Goal: Task Accomplishment & Management: Manage account settings

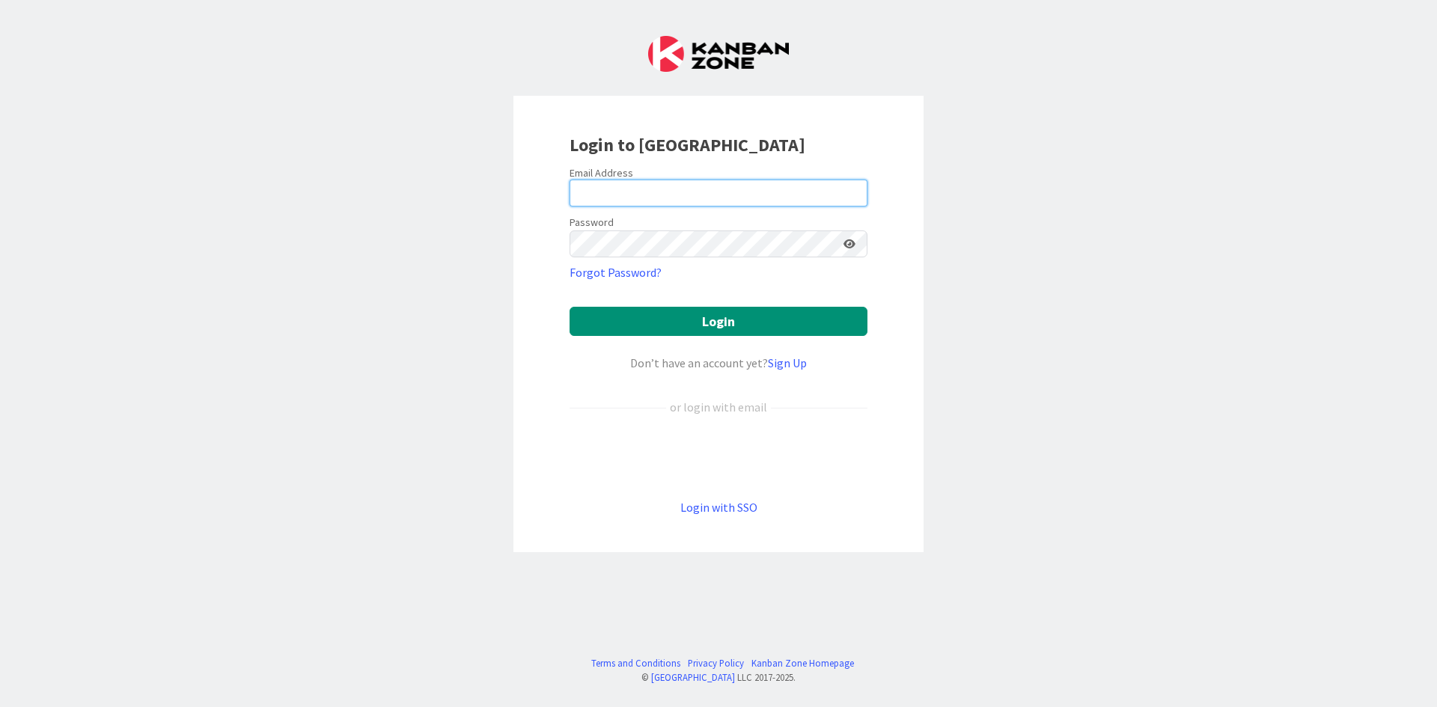
click at [716, 190] on input "email" at bounding box center [719, 193] width 298 height 27
type input "[EMAIL_ADDRESS][DOMAIN_NAME]"
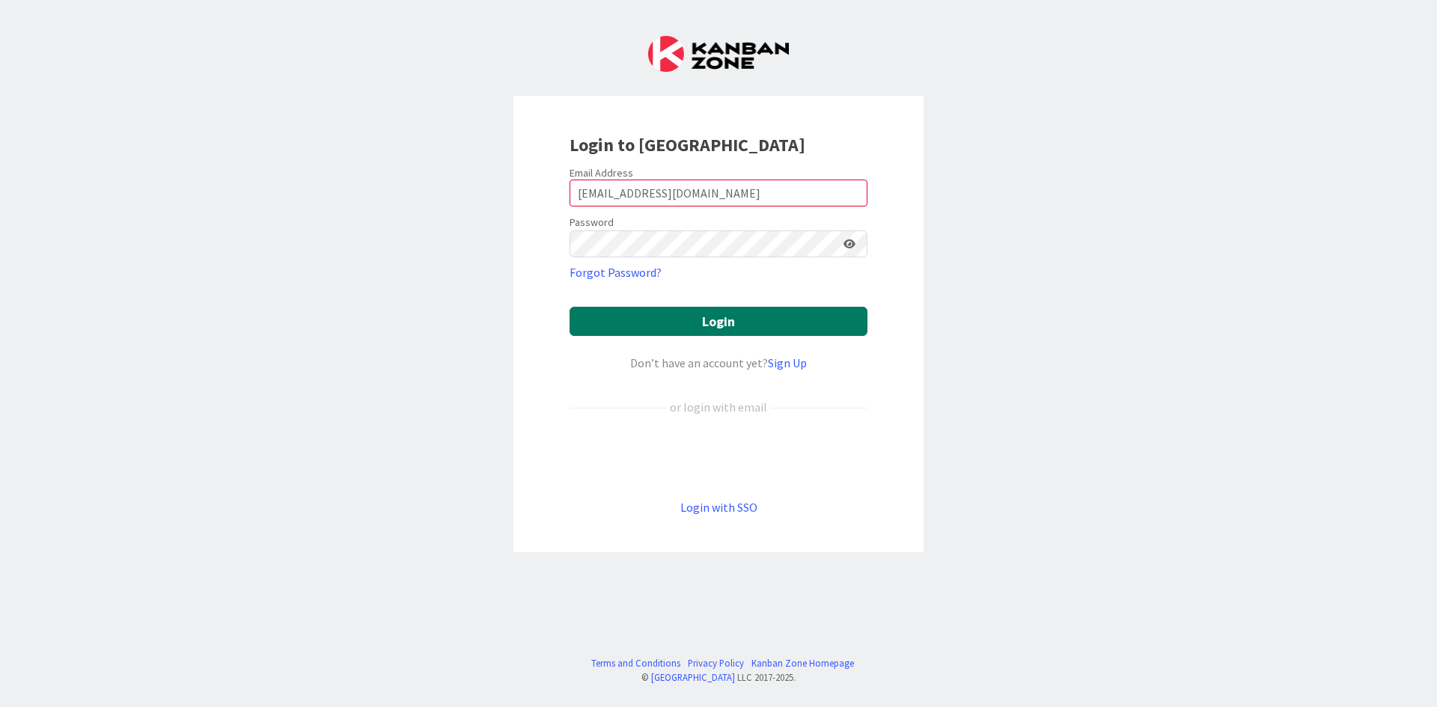
click at [719, 323] on button "Login" at bounding box center [719, 321] width 298 height 29
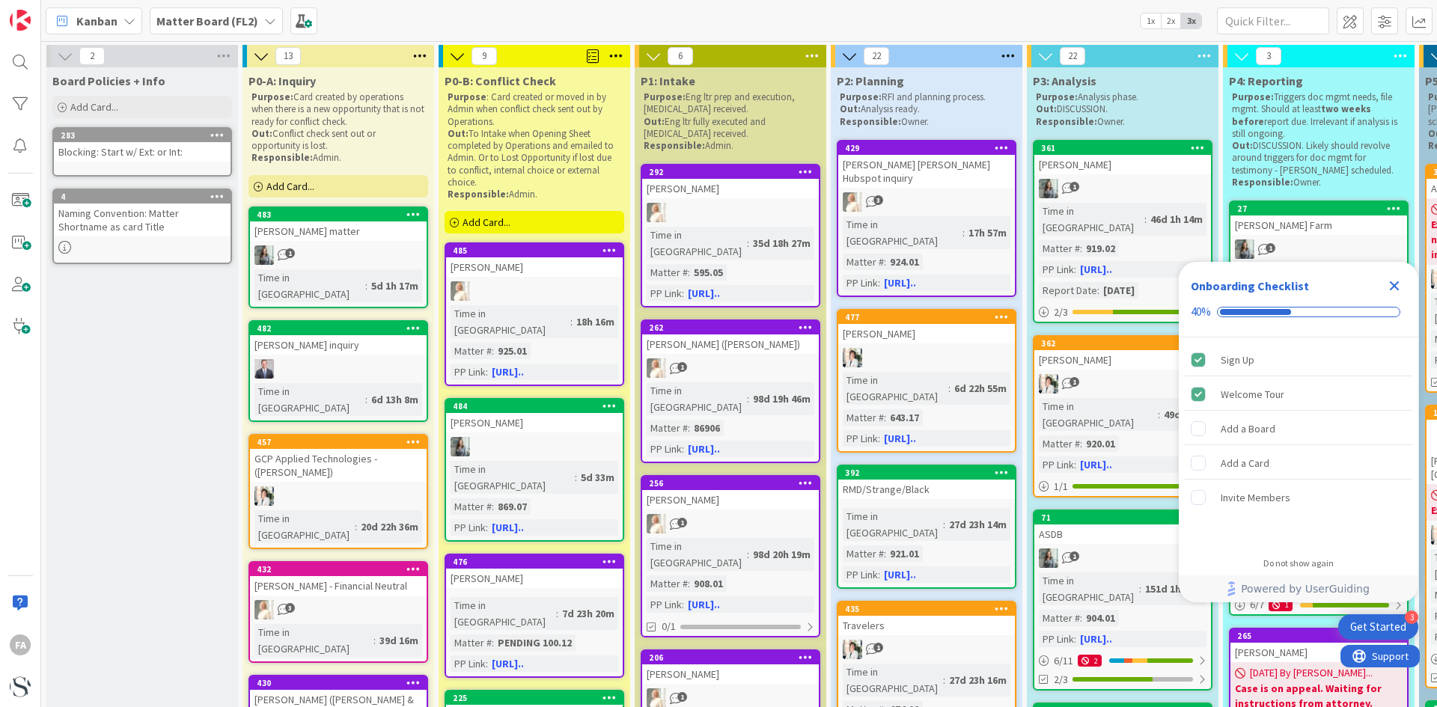
click at [1396, 284] on icon "Close Checklist" at bounding box center [1395, 286] width 10 height 10
